Goal: Task Accomplishment & Management: Manage account settings

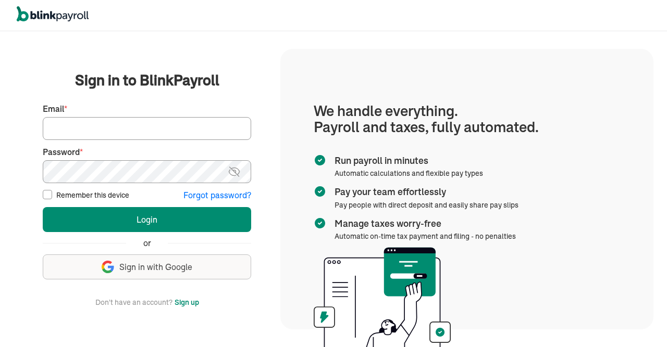
click at [206, 129] on input "Email *" at bounding box center [147, 128] width 208 height 23
type input "[EMAIL_ADDRESS][DOMAIN_NAME]"
click at [232, 170] on img at bounding box center [234, 172] width 13 height 12
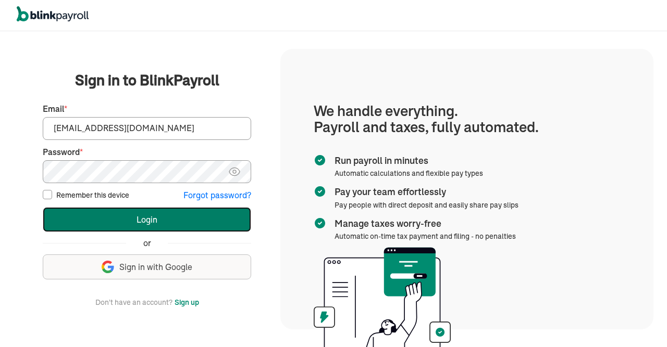
click at [195, 223] on button "Login" at bounding box center [147, 219] width 208 height 25
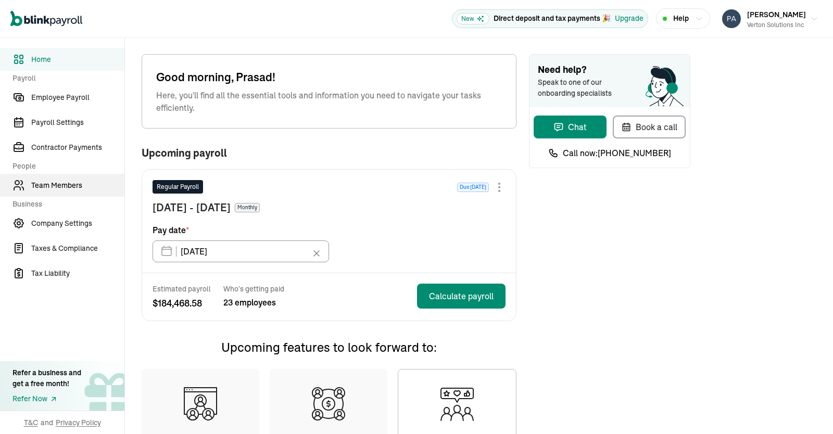
click at [62, 179] on link "Team Members" at bounding box center [62, 185] width 124 height 23
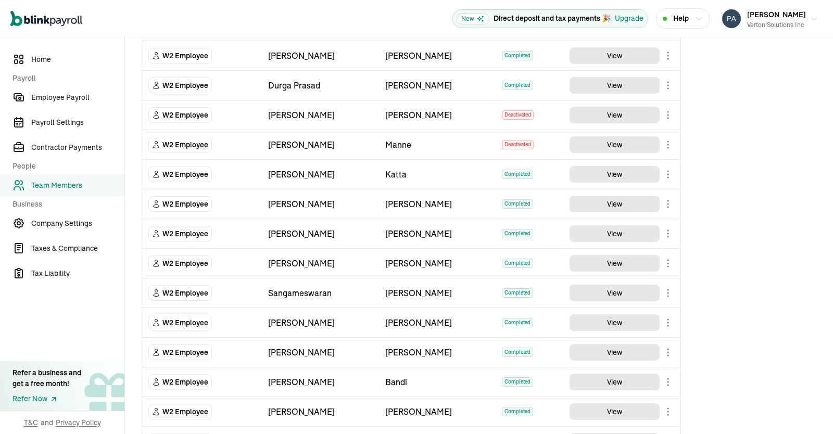
scroll to position [432, 0]
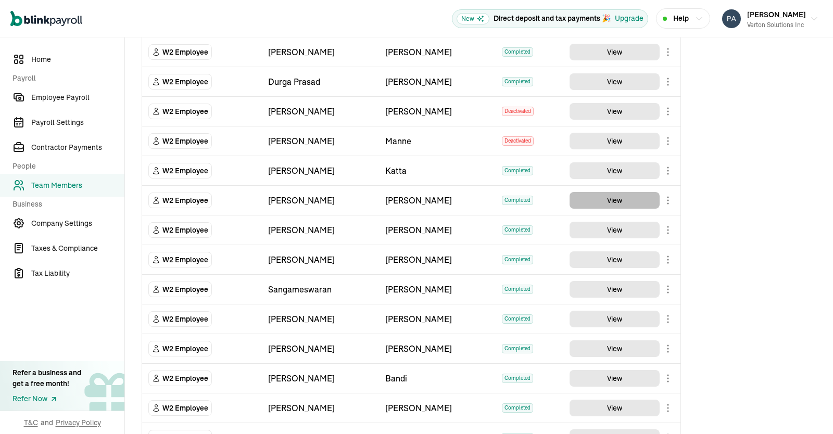
click at [605, 204] on button "View" at bounding box center [615, 200] width 90 height 17
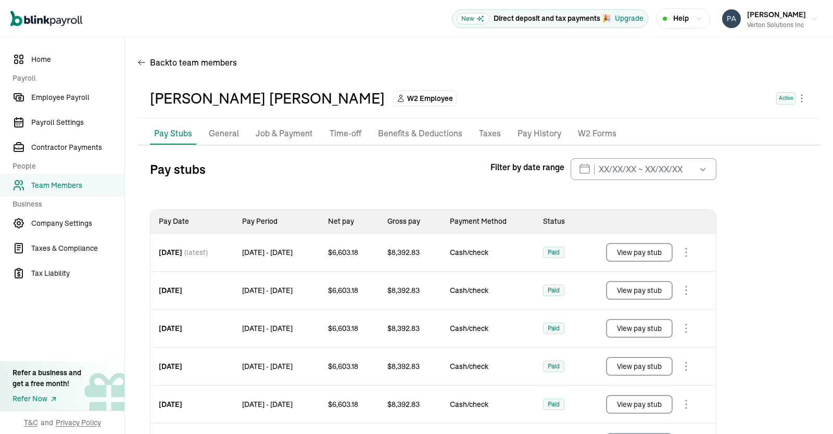
click at [492, 133] on p "Taxes" at bounding box center [490, 134] width 22 height 14
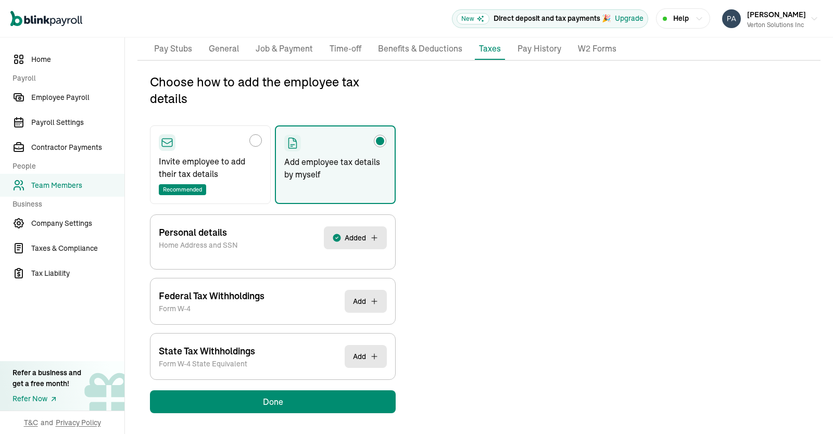
scroll to position [85, 0]
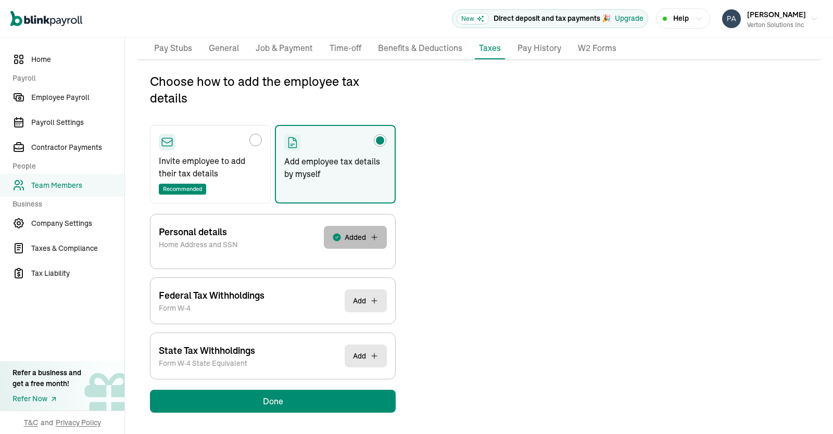
click at [355, 235] on span "Added" at bounding box center [355, 237] width 21 height 10
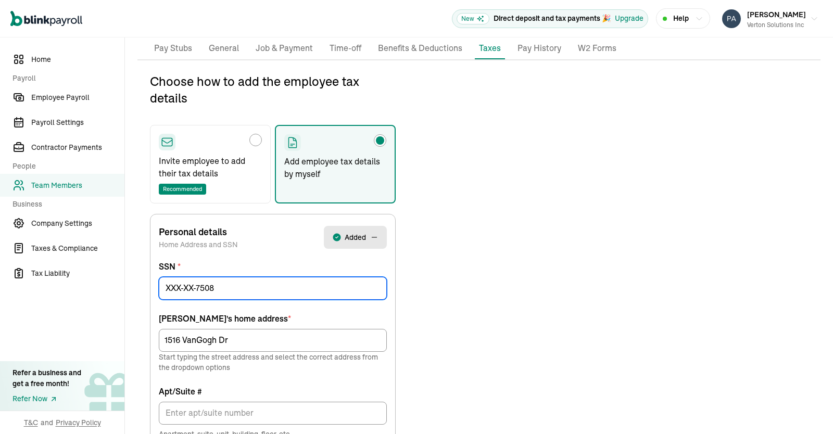
click at [242, 288] on input at bounding box center [273, 288] width 228 height 23
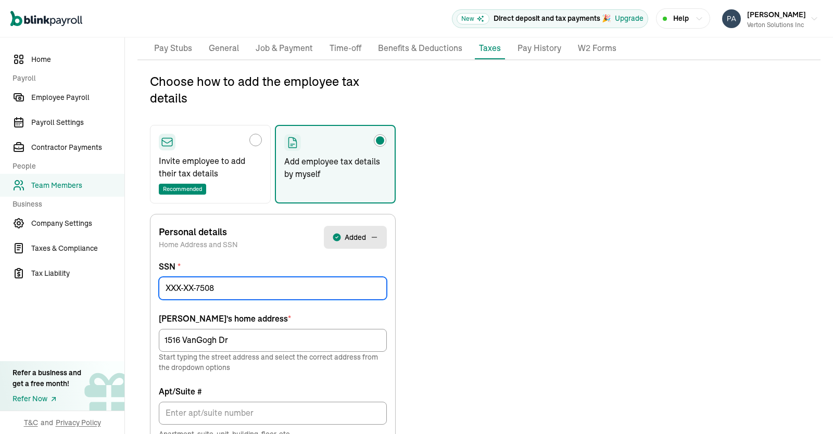
click at [242, 288] on input at bounding box center [273, 288] width 228 height 23
drag, startPoint x: 167, startPoint y: 286, endPoint x: 243, endPoint y: 287, distance: 76.6
click at [243, 287] on input at bounding box center [273, 288] width 228 height 23
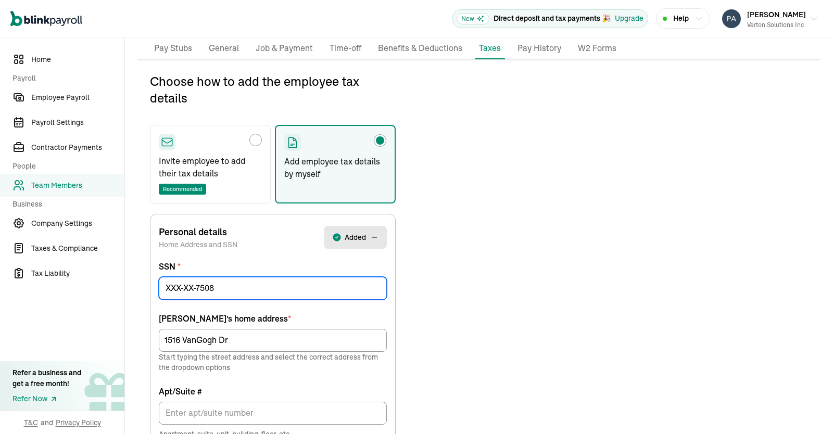
drag, startPoint x: 243, startPoint y: 287, endPoint x: 152, endPoint y: 270, distance: 93.3
click at [159, 277] on input at bounding box center [273, 288] width 228 height 23
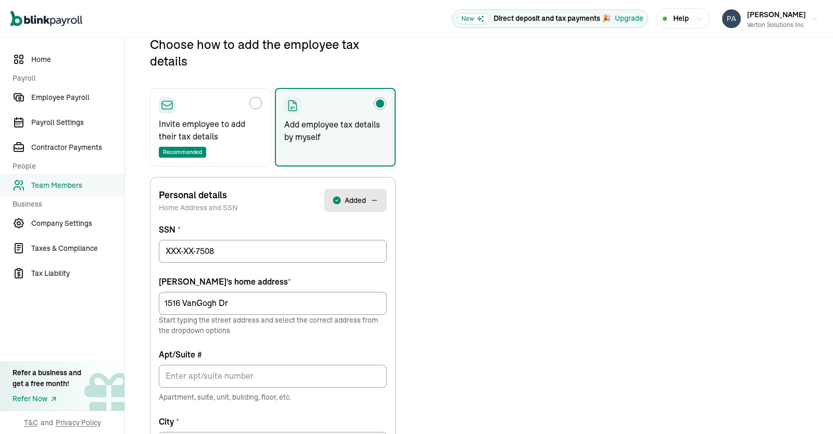
click at [447, 288] on div "Choose how to add the employee tax details Invite employee to add their tax det…" at bounding box center [478, 366] width 683 height 661
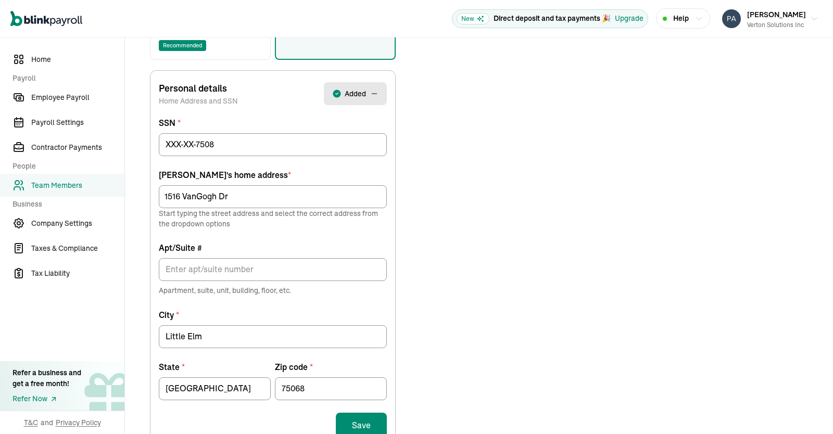
scroll to position [225, 0]
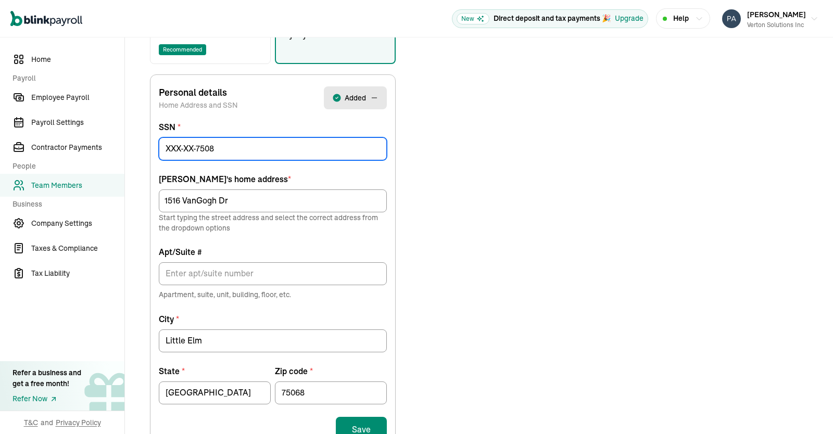
click at [328, 150] on input at bounding box center [273, 148] width 228 height 23
click at [315, 145] on input at bounding box center [273, 148] width 228 height 23
click at [309, 146] on input at bounding box center [273, 148] width 228 height 23
click at [314, 148] on input at bounding box center [273, 148] width 228 height 23
click at [367, 92] on button "Added" at bounding box center [355, 97] width 63 height 23
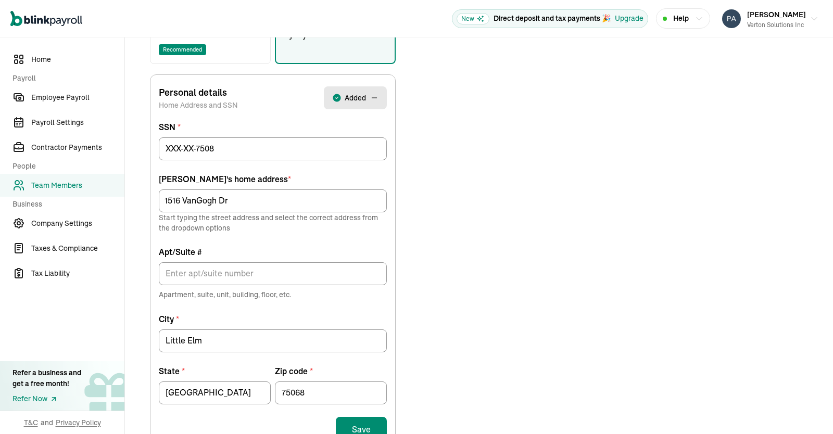
scroll to position [85, 0]
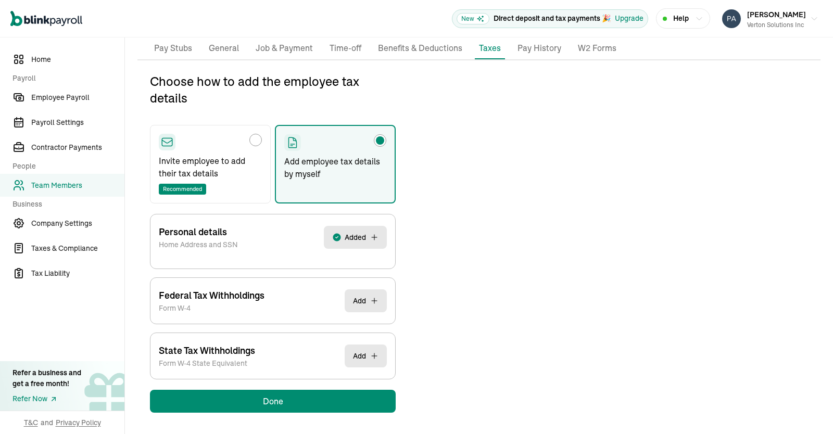
click at [358, 239] on span "Added" at bounding box center [355, 237] width 21 height 10
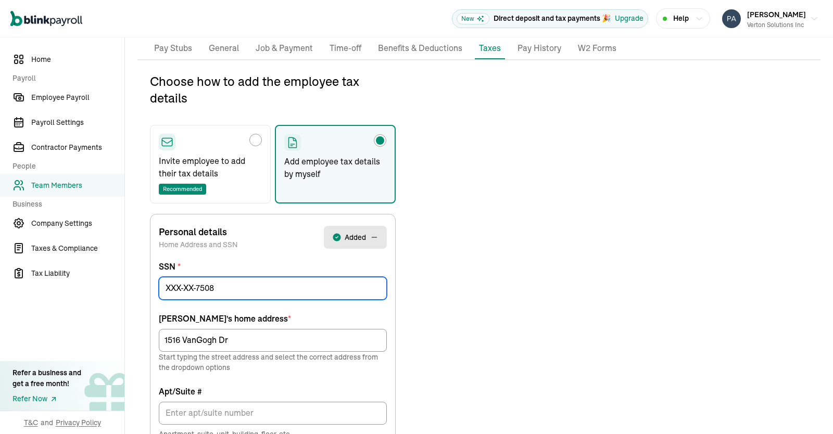
click at [321, 283] on input at bounding box center [273, 288] width 228 height 23
click at [322, 279] on input at bounding box center [273, 288] width 228 height 23
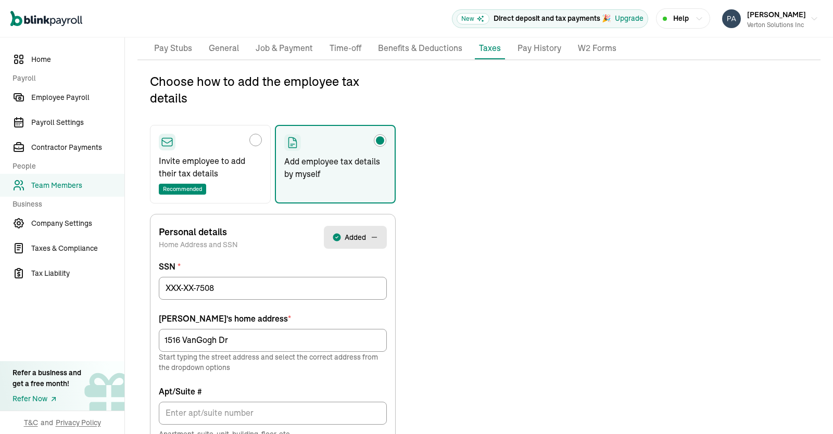
click at [434, 290] on div "Choose how to add the employee tax details Invite employee to add their tax det…" at bounding box center [478, 403] width 683 height 661
click at [431, 54] on p "Benefits & Deductions" at bounding box center [420, 49] width 84 height 14
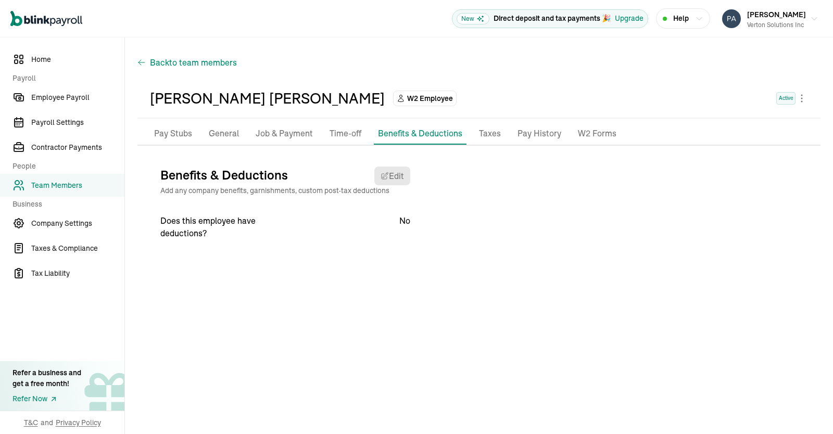
click at [171, 59] on span "Back to team members" at bounding box center [193, 62] width 87 height 12
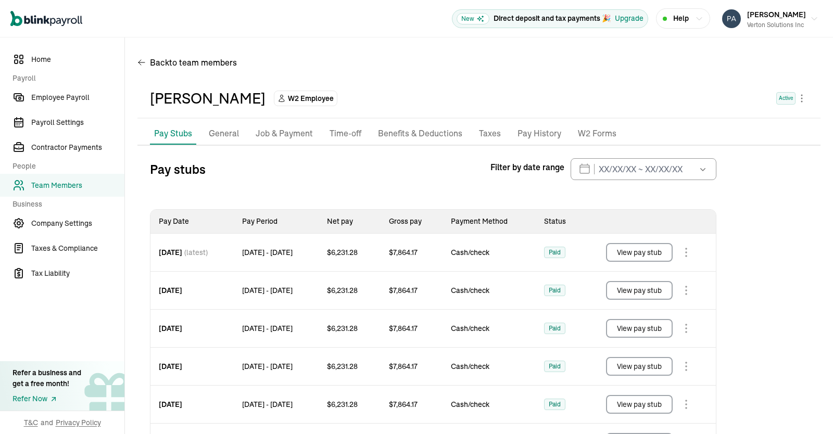
click at [494, 134] on p "Taxes" at bounding box center [490, 134] width 22 height 14
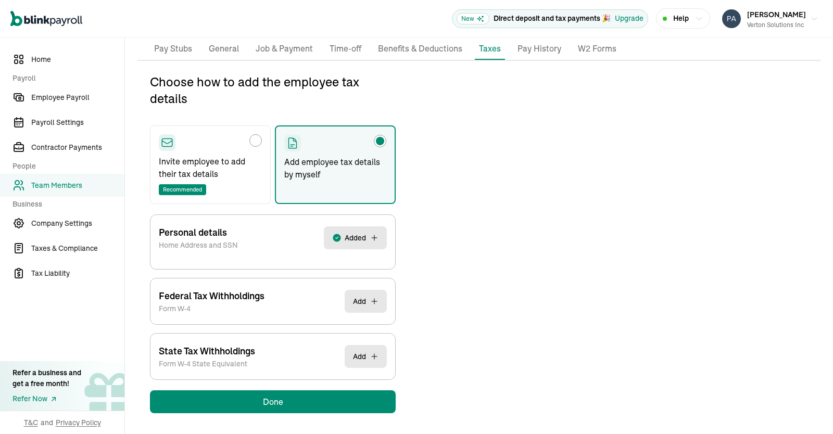
scroll to position [85, 0]
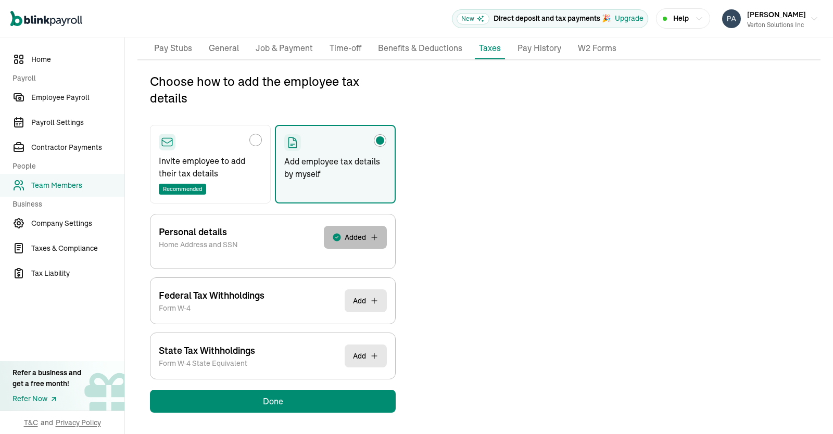
click at [352, 241] on span "Added" at bounding box center [355, 237] width 21 height 10
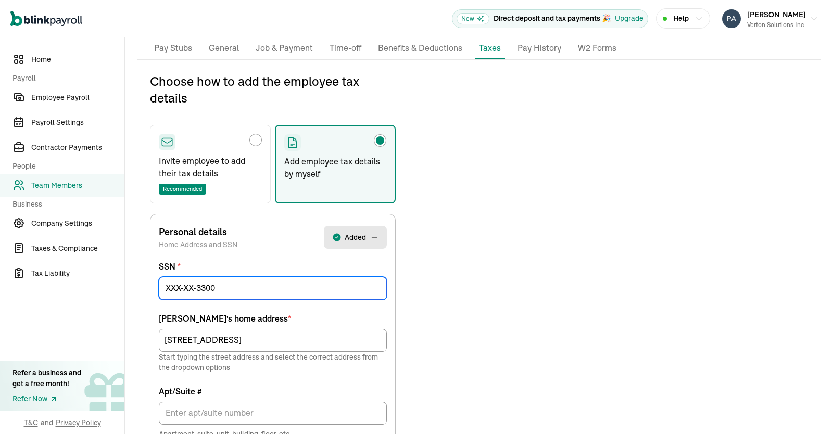
click at [239, 287] on input at bounding box center [273, 288] width 228 height 23
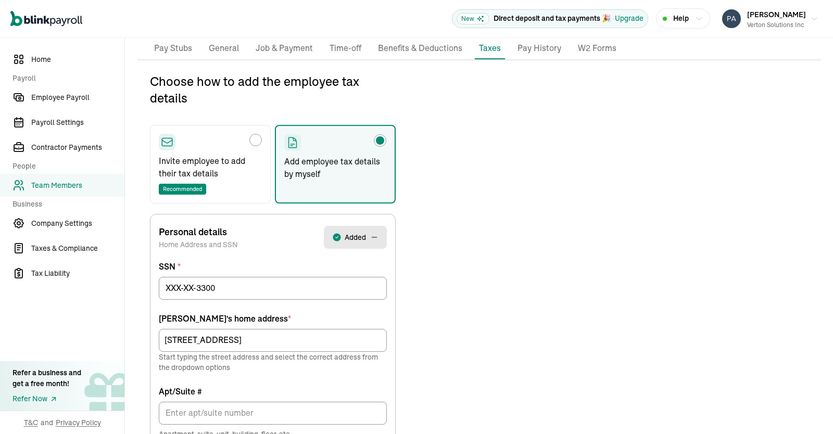
click at [460, 303] on div "Choose how to add the employee tax details Invite employee to add their tax det…" at bounding box center [478, 403] width 683 height 661
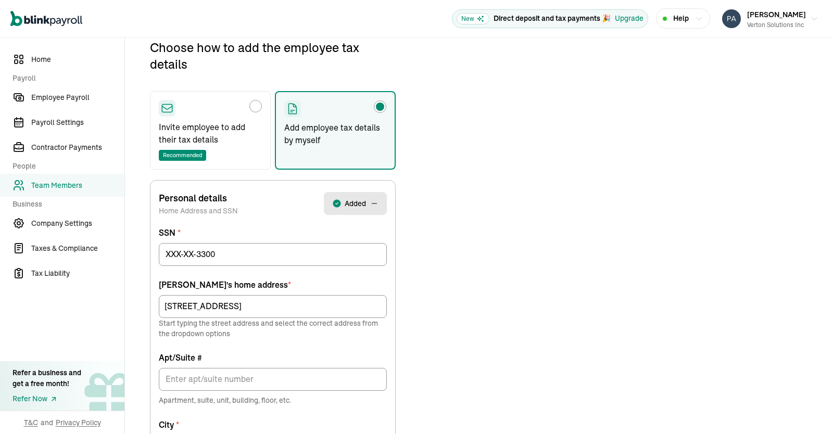
scroll to position [0, 0]
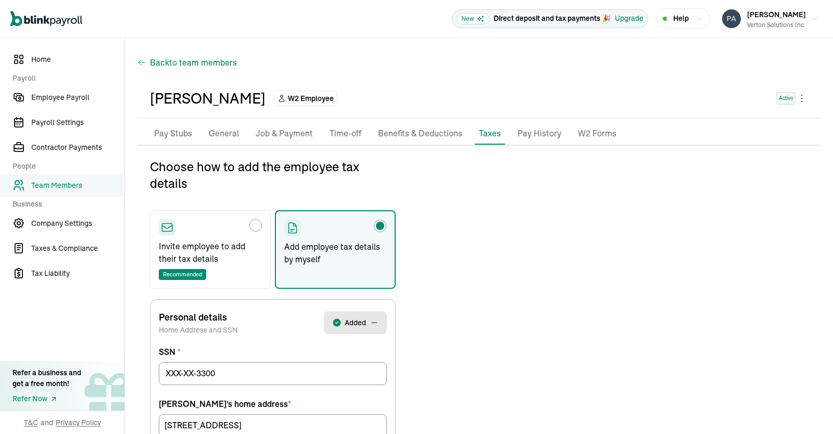
click at [194, 59] on span "to team members" at bounding box center [203, 62] width 68 height 12
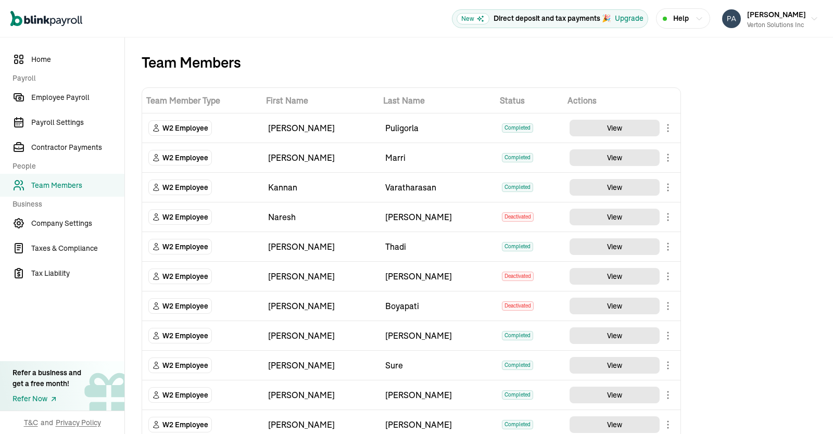
drag, startPoint x: 813, startPoint y: 198, endPoint x: 833, endPoint y: 167, distance: 37.2
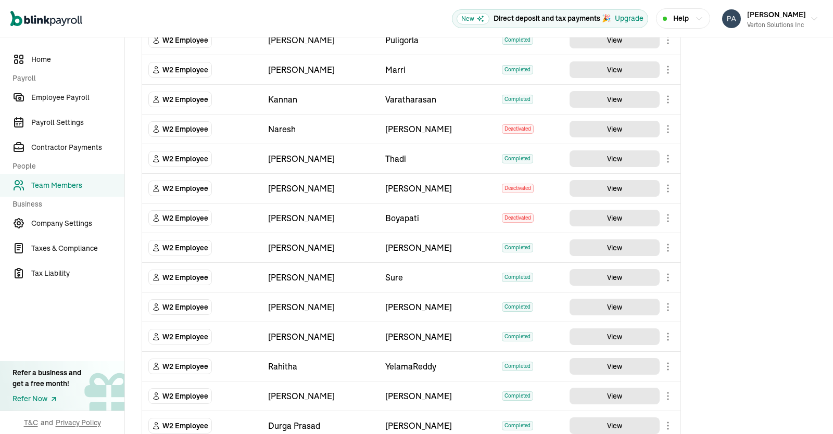
click at [786, 207] on div "Team Members Team Member Type First Name Last Name Status Actions W2 Employee V…" at bounding box center [479, 424] width 708 height 950
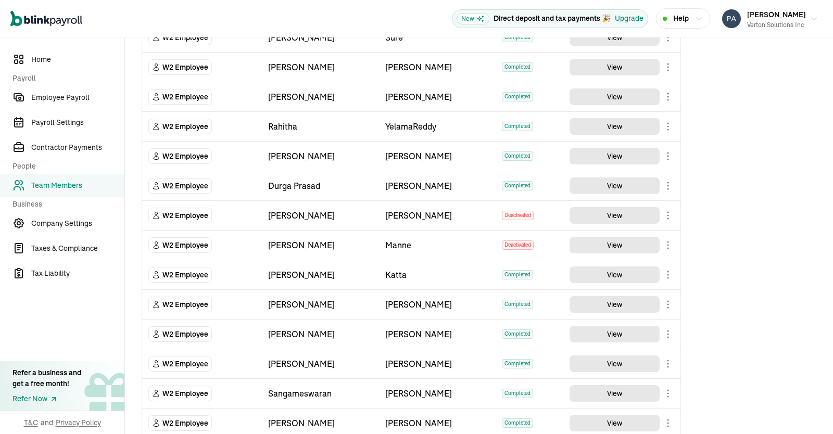
scroll to position [330, 0]
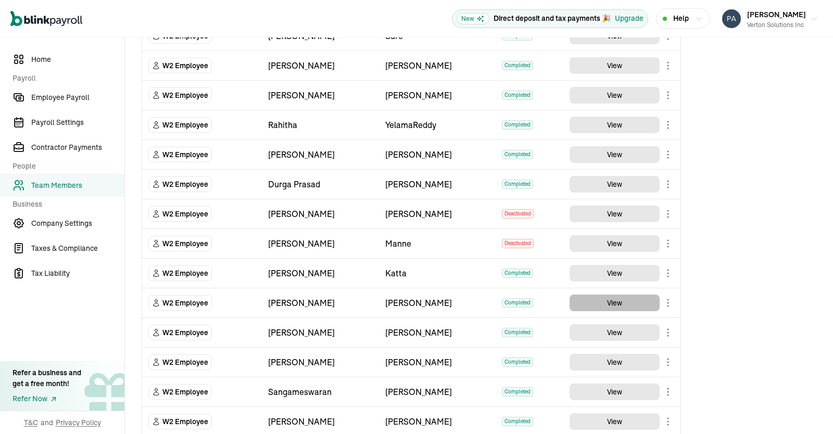
click at [632, 300] on main "Team Members Team Member Type First Name Last Name Status Actions W2 Employee V…" at bounding box center [479, 183] width 708 height 950
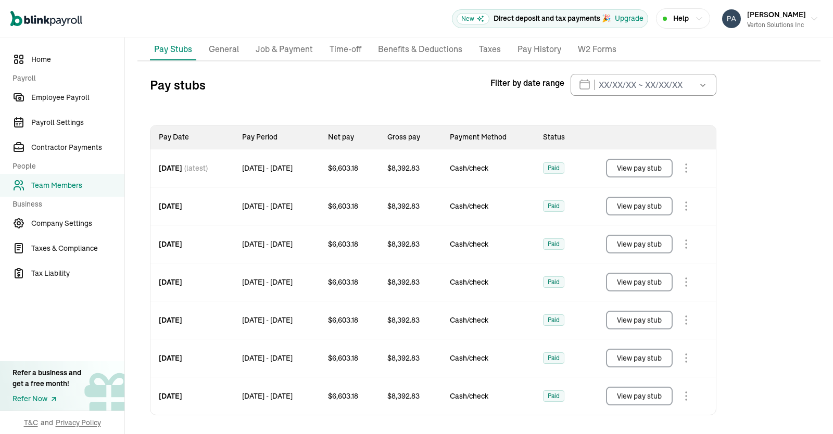
scroll to position [86, 0]
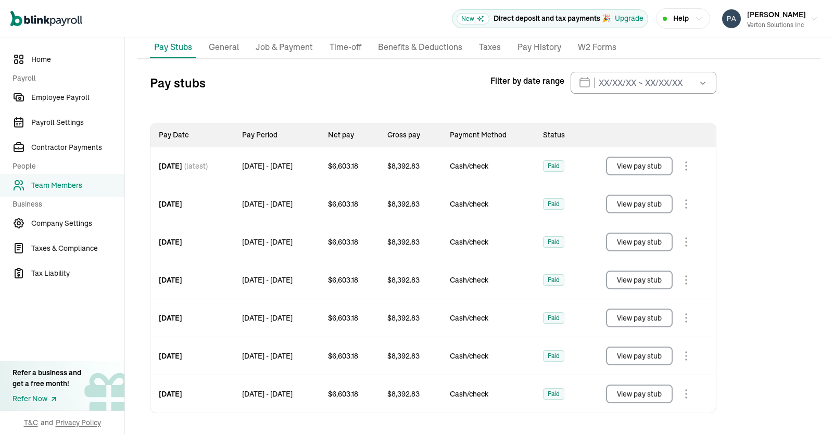
click at [534, 50] on p "Pay History" at bounding box center [540, 48] width 44 height 14
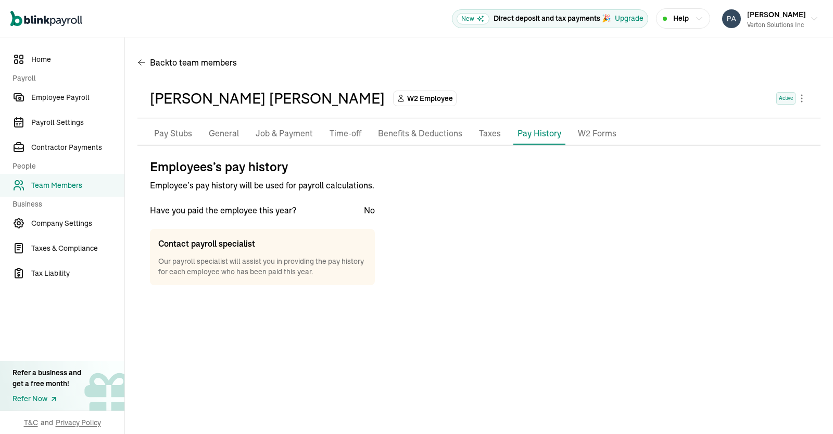
click at [475, 136] on li "Taxes" at bounding box center [490, 134] width 30 height 22
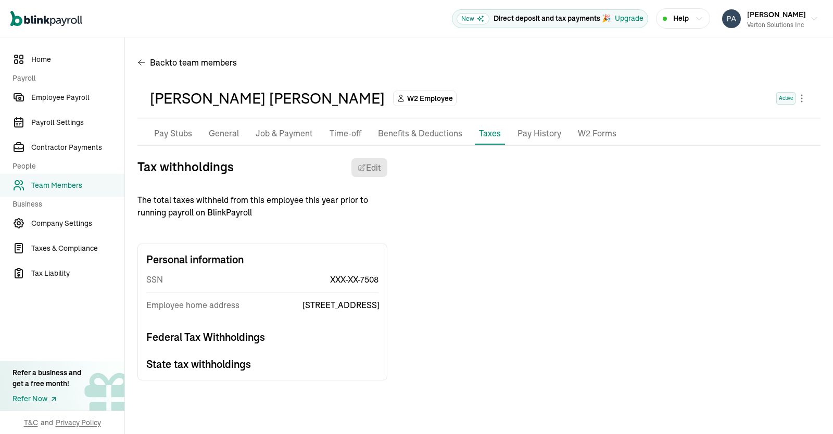
scroll to position [0, 0]
